Goal: Task Accomplishment & Management: Complete application form

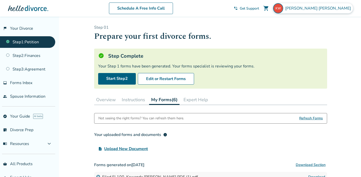
click at [327, 9] on span "[PERSON_NAME]" at bounding box center [319, 9] width 68 height 6
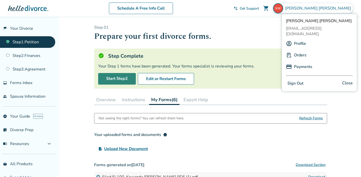
click at [118, 81] on link "Start Step 2" at bounding box center [117, 79] width 38 height 12
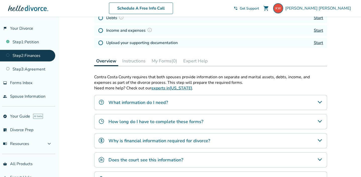
scroll to position [112, 0]
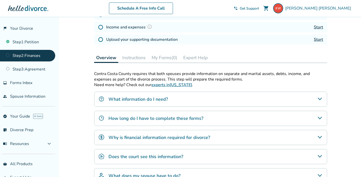
click at [125, 115] on h4 "How long do I have to complete these forms?" at bounding box center [156, 118] width 95 height 7
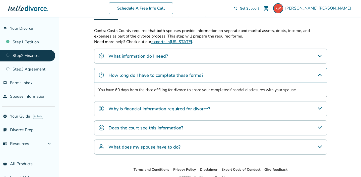
scroll to position [154, 0]
click at [132, 144] on h4 "What does my spouse have to do?" at bounding box center [145, 147] width 72 height 7
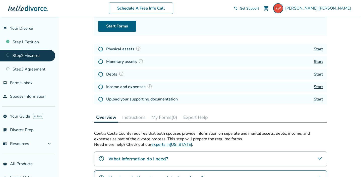
scroll to position [46, 0]
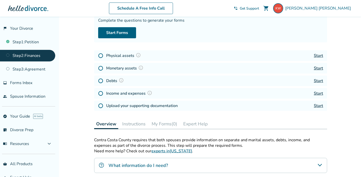
click at [136, 126] on button "Instructions" at bounding box center [133, 124] width 27 height 10
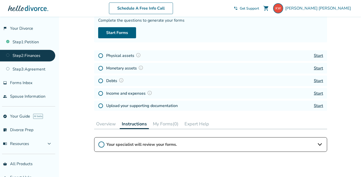
click at [157, 123] on button "My Forms (0)" at bounding box center [166, 124] width 30 height 10
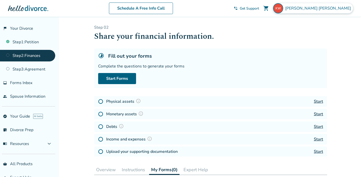
click at [334, 7] on span "Kewanda Williams" at bounding box center [319, 9] width 68 height 6
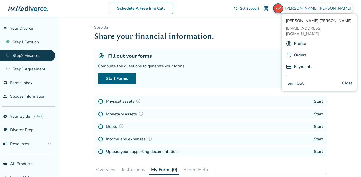
click at [302, 80] on button "Sign Out" at bounding box center [295, 83] width 19 height 7
